Goal: Navigation & Orientation: Find specific page/section

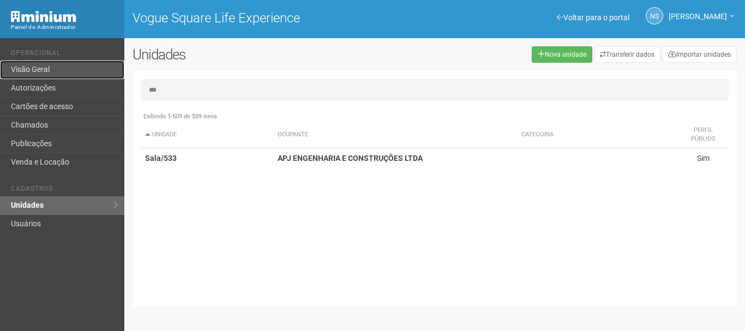
click at [70, 65] on link "Visão Geral" at bounding box center [62, 70] width 124 height 19
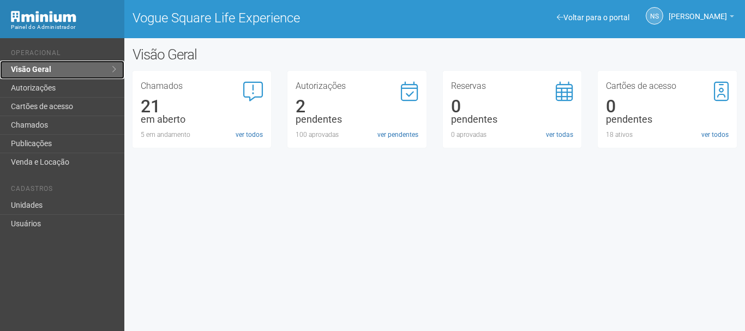
click at [70, 65] on link "Visão Geral" at bounding box center [62, 70] width 124 height 19
click at [76, 54] on li "Operacional" at bounding box center [63, 54] width 105 height 11
